Goal: Find specific page/section: Find specific page/section

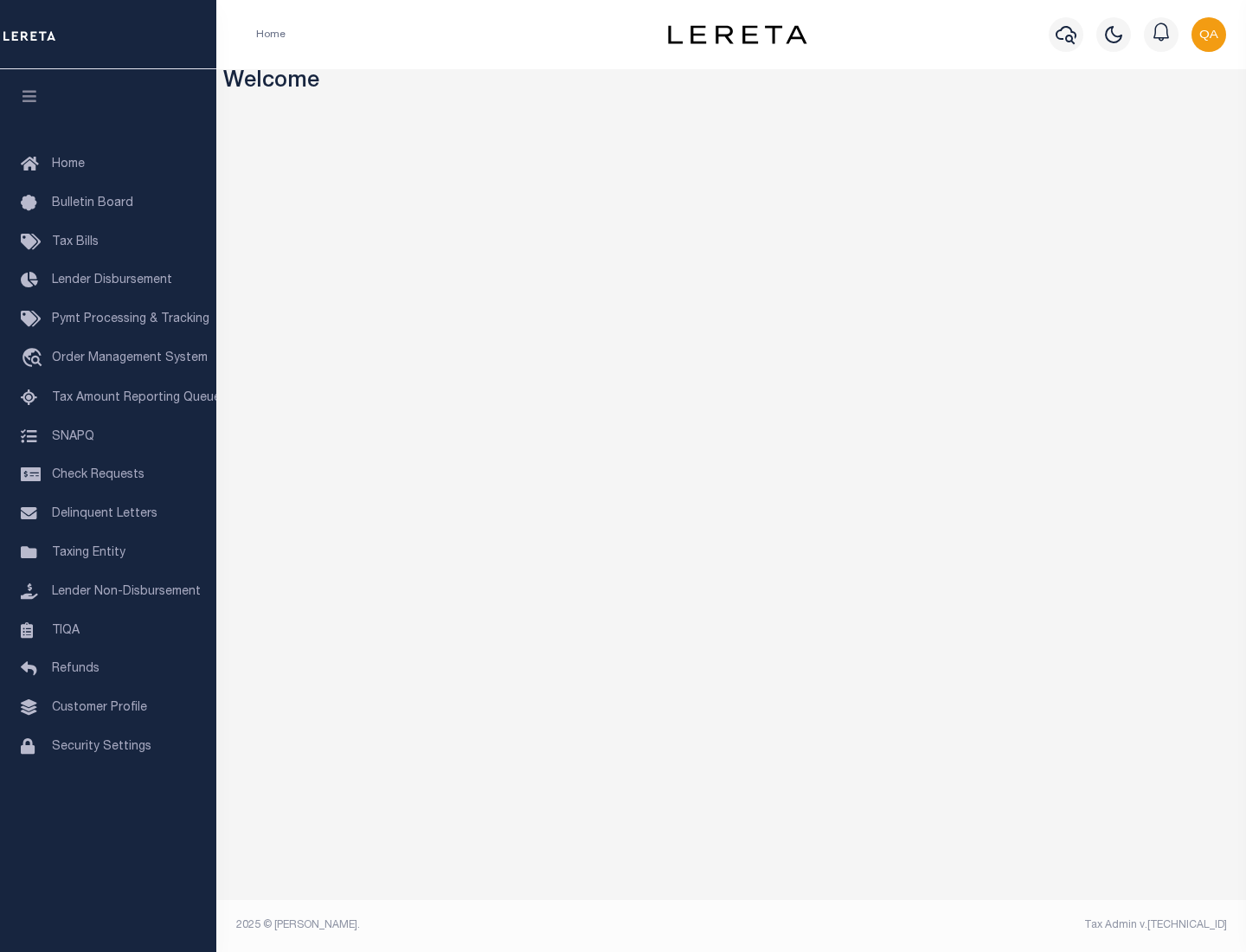
click at [108, 630] on link "TIQA" at bounding box center [108, 631] width 216 height 39
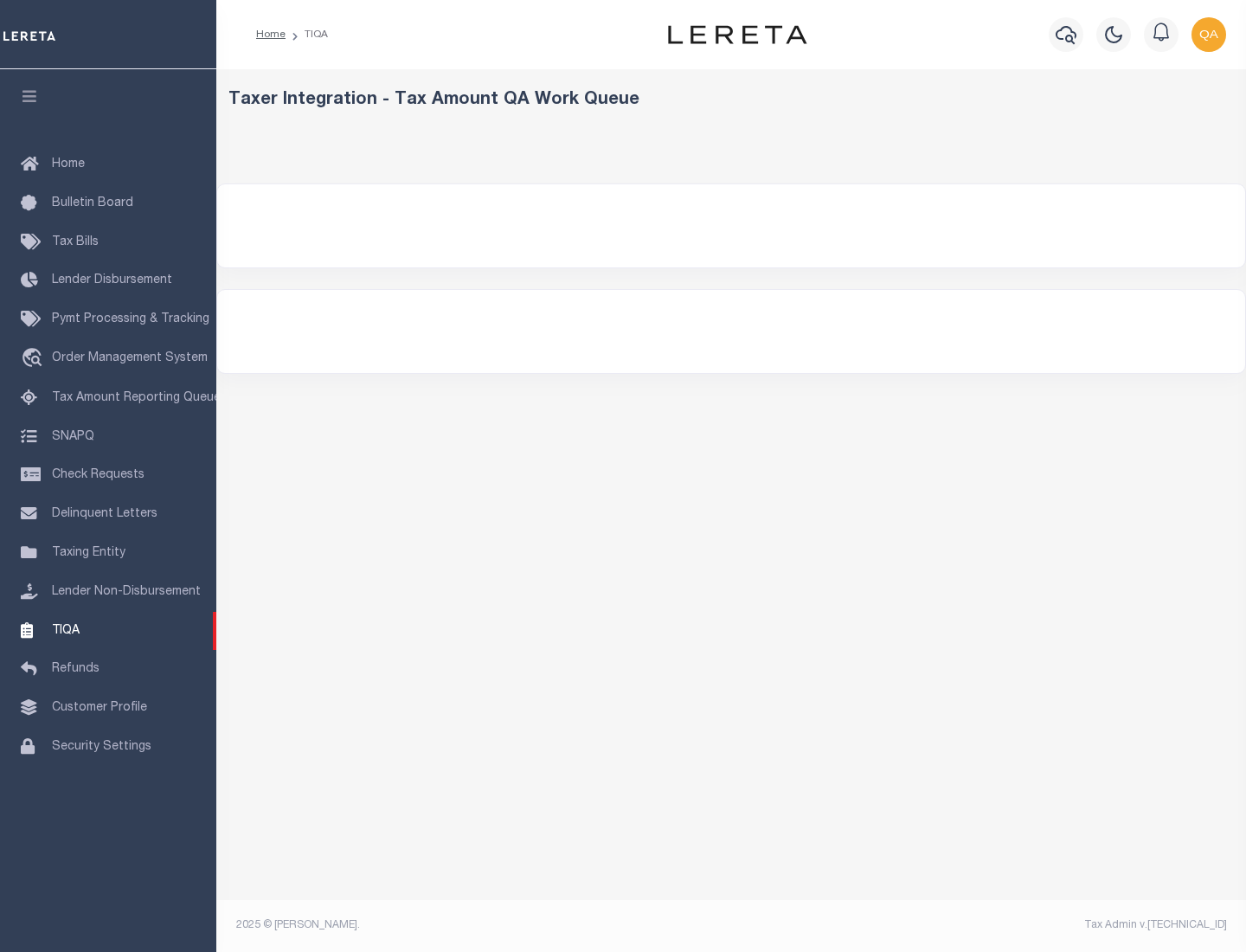
select select "200"
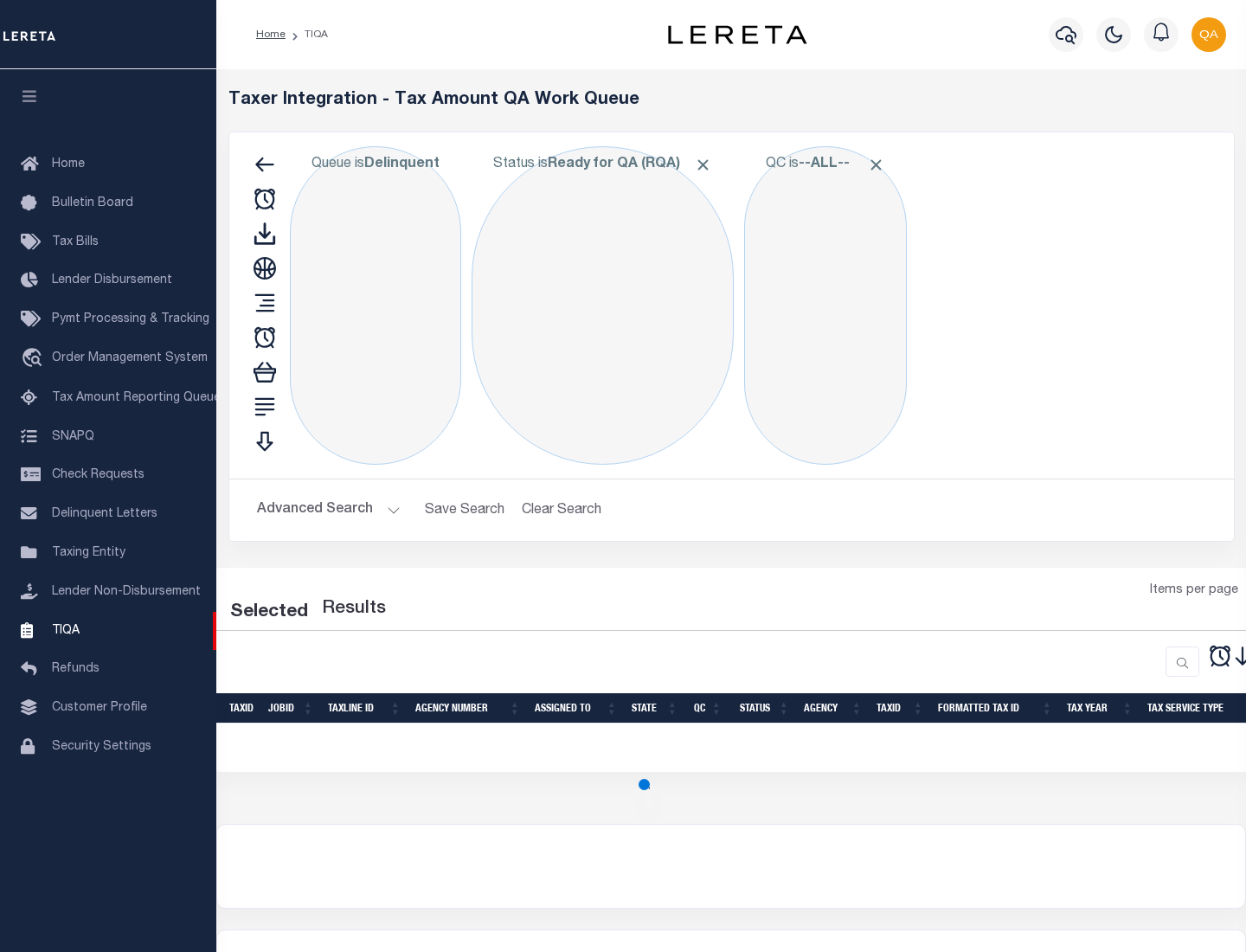
select select "200"
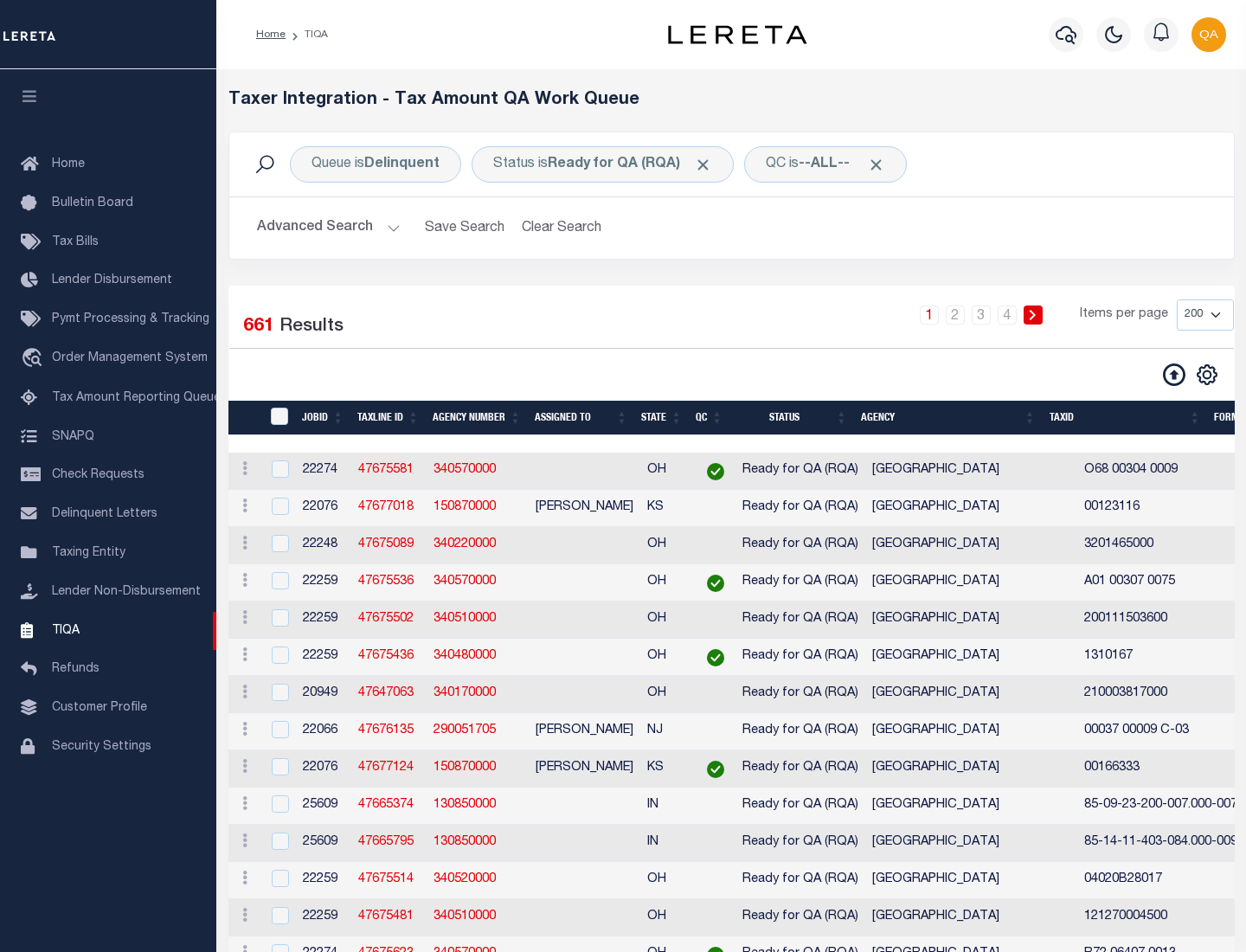
click at [709, 164] on span "Click to Remove" at bounding box center [703, 165] width 18 height 18
